Goal: Task Accomplishment & Management: Use online tool/utility

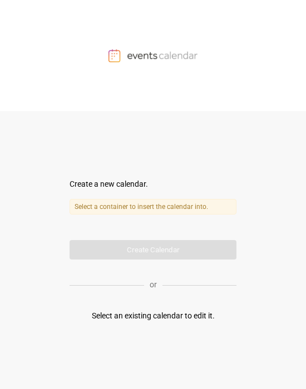
click at [122, 204] on label "Select a container to insert the calendar into." at bounding box center [152, 207] width 167 height 16
click at [152, 316] on div "Select an existing calendar to edit it." at bounding box center [153, 316] width 123 height 12
click at [140, 257] on form "Create a new calendar. Select a container to insert the calendar into. Calendar…" at bounding box center [152, 218] width 167 height 81
click at [141, 244] on form "Create a new calendar. Select a container to insert the calendar into. Calendar…" at bounding box center [152, 218] width 167 height 81
click at [133, 209] on label "Select a container to insert the calendar into." at bounding box center [152, 207] width 167 height 16
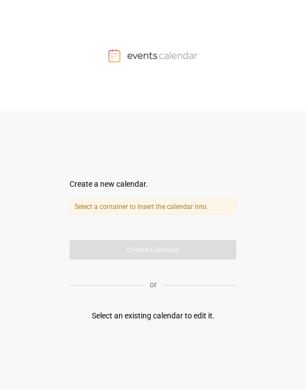
click at [133, 204] on label "Select a container to insert the calendar into." at bounding box center [152, 207] width 167 height 16
click at [116, 182] on div "Create a new calendar." at bounding box center [152, 184] width 167 height 12
click at [152, 247] on form "Create a new calendar. Select a container to insert the calendar into. Calendar…" at bounding box center [152, 218] width 167 height 81
click at [142, 207] on label "Select a container to insert the calendar into." at bounding box center [152, 207] width 167 height 16
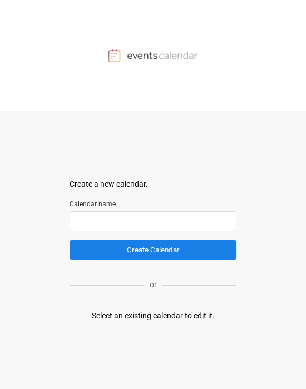
click at [116, 217] on input "text" at bounding box center [152, 221] width 167 height 20
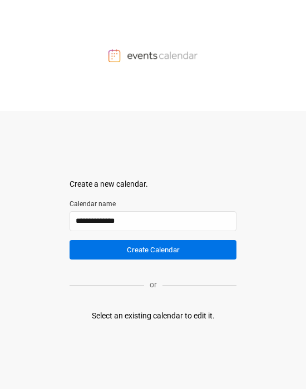
type input "**********"
click at [136, 256] on button "Create Calendar" at bounding box center [152, 249] width 167 height 19
